Goal: Task Accomplishment & Management: Manage account settings

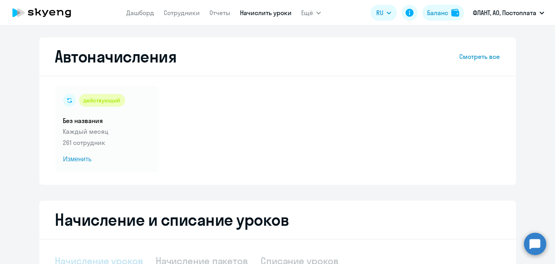
select select "10"
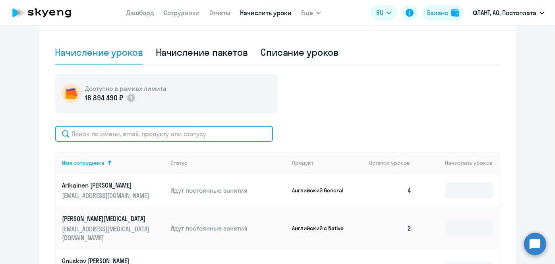
click at [225, 131] on input "text" at bounding box center [164, 134] width 218 height 16
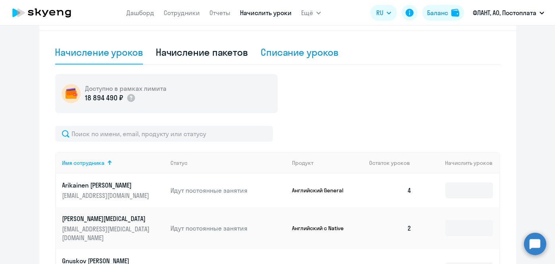
click at [285, 57] on div "Списание уроков" at bounding box center [300, 52] width 78 height 13
select select "10"
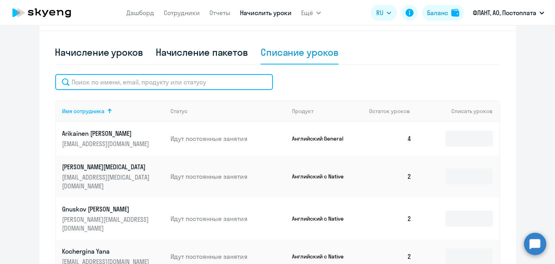
click at [201, 82] on input "text" at bounding box center [164, 82] width 218 height 16
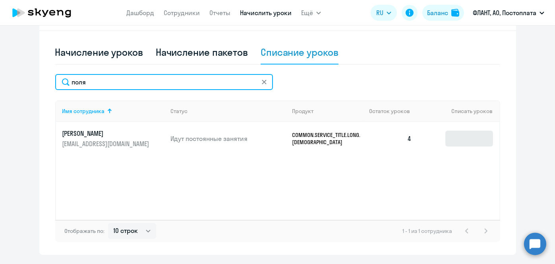
type input "поля"
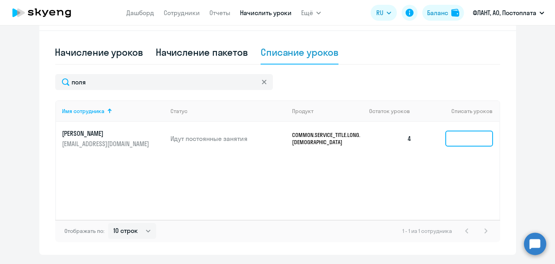
click at [454, 137] on input at bounding box center [470, 138] width 48 height 16
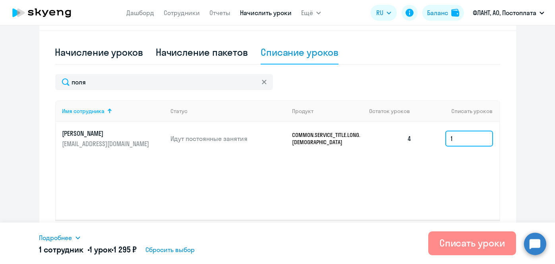
type input "1"
click at [450, 239] on div "Списать уроки" at bounding box center [473, 242] width 66 height 13
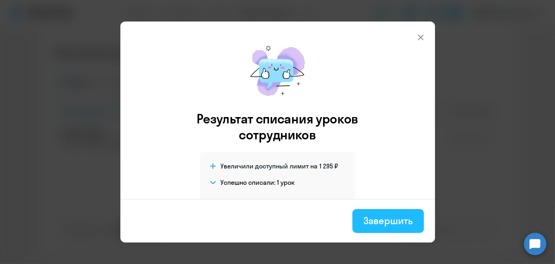
click at [403, 213] on button "Завершить" at bounding box center [388, 221] width 71 height 24
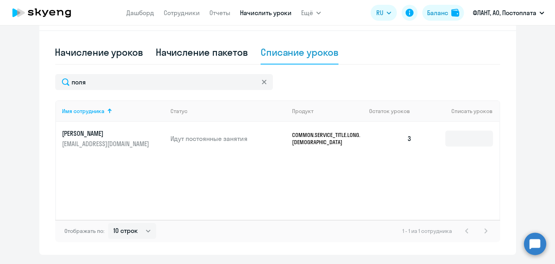
click at [261, 12] on link "Начислить уроки" at bounding box center [266, 13] width 52 height 8
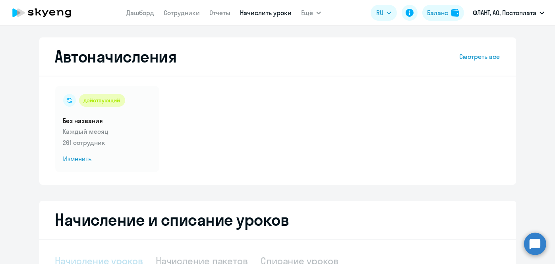
select select "10"
click at [250, 16] on link "Начислить уроки" at bounding box center [266, 13] width 52 height 8
click at [155, 11] on nav "[PERSON_NAME] Отчеты Начислить уроки" at bounding box center [208, 13] width 165 height 16
click at [151, 12] on link "Дашборд" at bounding box center [140, 13] width 28 height 8
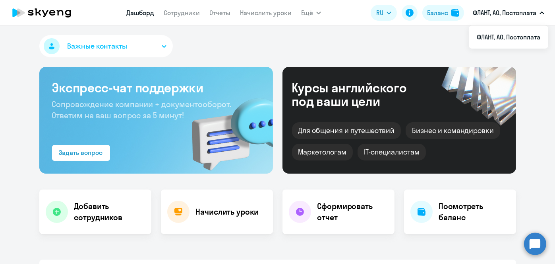
select select "30"
click at [196, 10] on link "Сотрудники" at bounding box center [182, 13] width 36 height 8
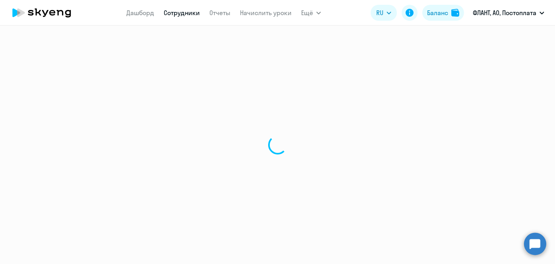
select select "30"
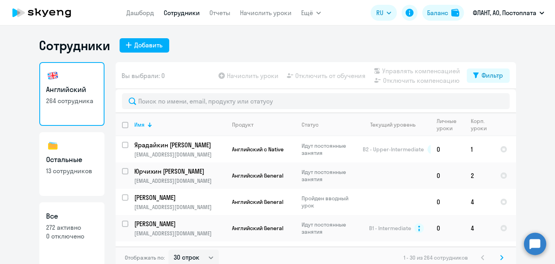
click at [64, 185] on link "Остальные 13 сотрудников" at bounding box center [71, 164] width 65 height 64
select select "30"
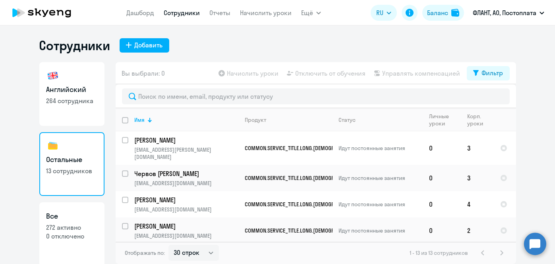
click at [81, 93] on h3 "Английский" at bounding box center [72, 89] width 51 height 10
select select "30"
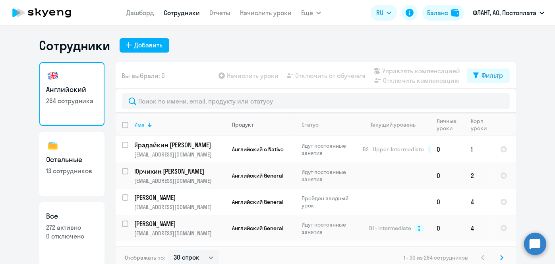
click at [242, 126] on div "Продукт" at bounding box center [243, 124] width 21 height 7
click at [320, 119] on th "Статус" at bounding box center [326, 124] width 61 height 23
click at [400, 121] on div "Текущий уровень" at bounding box center [393, 124] width 45 height 7
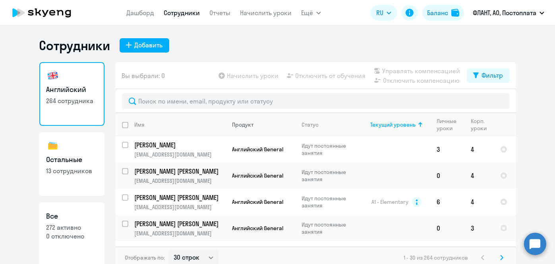
click at [250, 125] on div "Продукт" at bounding box center [243, 124] width 21 height 7
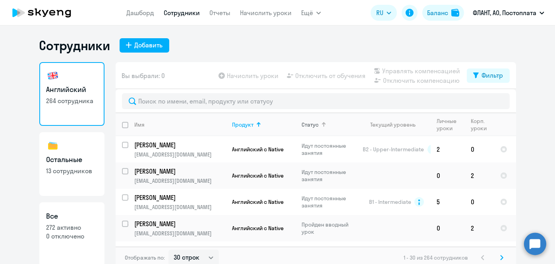
click at [343, 124] on div "Статус" at bounding box center [329, 124] width 54 height 7
click at [377, 126] on div "Текущий уровень" at bounding box center [393, 124] width 45 height 7
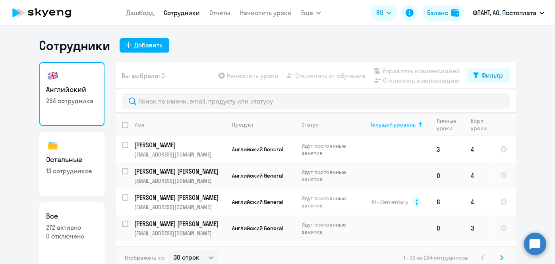
click at [377, 126] on div "Текущий уровень" at bounding box center [393, 124] width 45 height 7
click at [442, 124] on div "Личные уроки" at bounding box center [447, 124] width 20 height 14
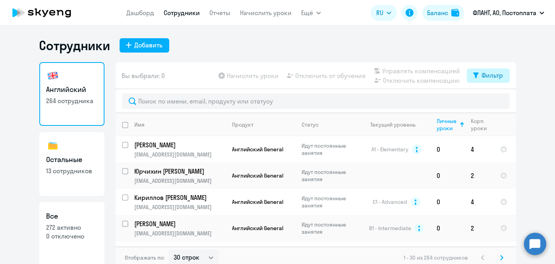
click at [478, 73] on button "Фильтр" at bounding box center [488, 75] width 43 height 14
click at [495, 101] on span at bounding box center [494, 101] width 14 height 8
click at [487, 101] on input "checkbox" at bounding box center [487, 101] width 0 height 0
click at [495, 101] on span at bounding box center [494, 101] width 14 height 8
click at [487, 101] on input "checkbox" at bounding box center [487, 101] width 0 height 0
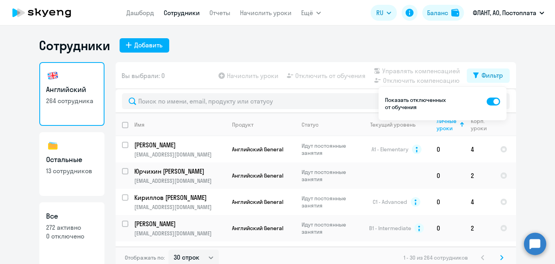
checkbox input "false"
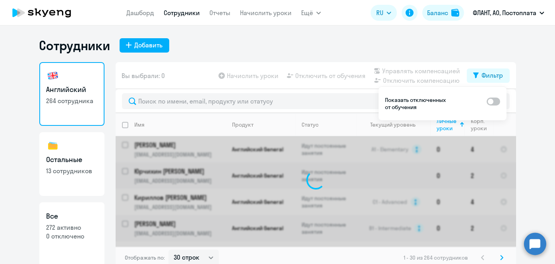
click at [224, 8] on app-menu-item-link "Отчеты" at bounding box center [220, 13] width 21 height 10
click at [226, 11] on link "Отчеты" at bounding box center [220, 13] width 21 height 8
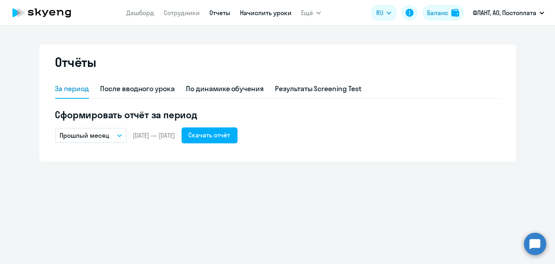
click at [252, 14] on link "Начислить уроки" at bounding box center [266, 13] width 52 height 8
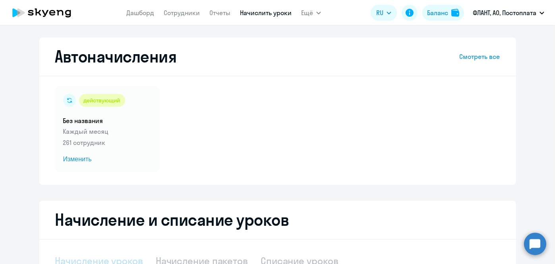
select select "10"
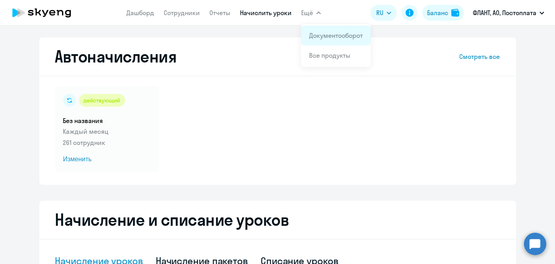
click at [328, 41] on li "Документооборот" at bounding box center [336, 35] width 70 height 20
click at [321, 34] on link "Документооборот" at bounding box center [336, 35] width 54 height 8
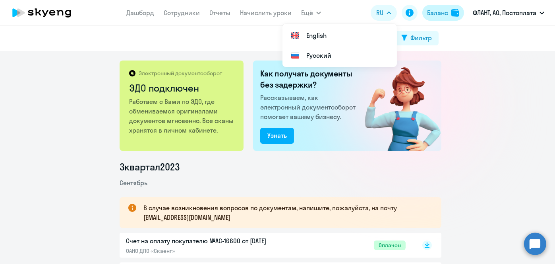
click at [439, 11] on div "Баланс" at bounding box center [437, 13] width 21 height 10
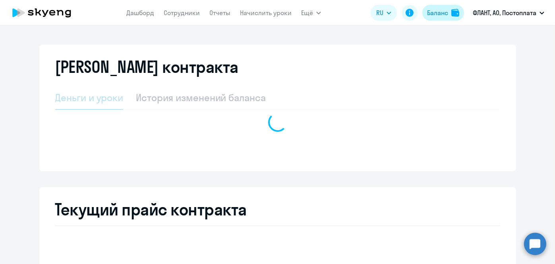
select select "english_adult_not_native_speaker"
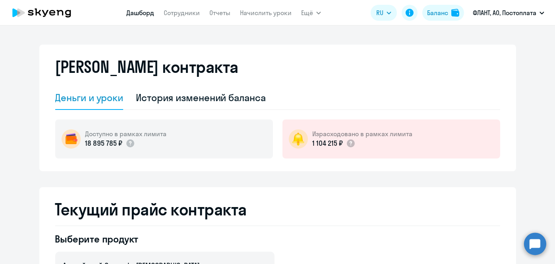
click at [140, 13] on link "Дашборд" at bounding box center [140, 13] width 28 height 8
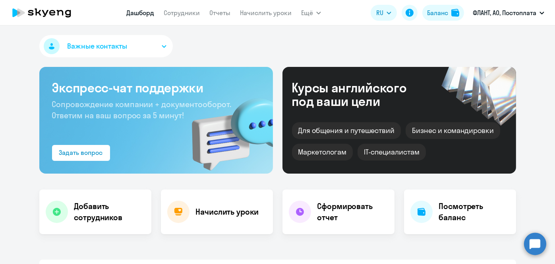
select select "30"
